Goal: Navigation & Orientation: Understand site structure

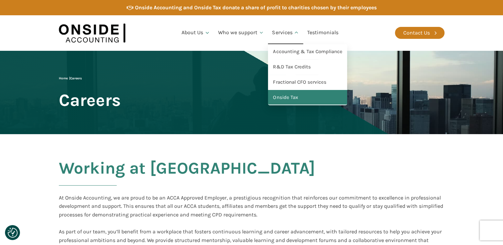
click at [291, 96] on link "Onside Tax" at bounding box center [307, 97] width 79 height 15
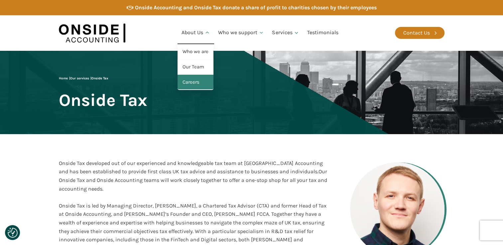
click at [196, 85] on link "Careers" at bounding box center [195, 82] width 36 height 15
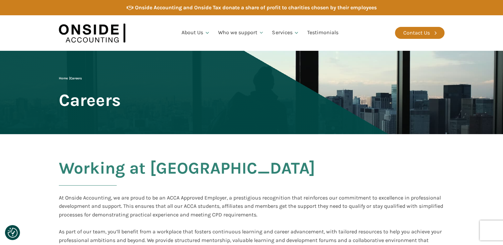
click at [121, 109] on div "Home | Careers Careers" at bounding box center [90, 93] width 62 height 34
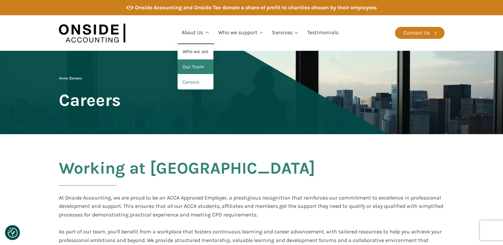
click at [199, 70] on link "Our Team" at bounding box center [195, 66] width 36 height 15
